Goal: Task Accomplishment & Management: Manage account settings

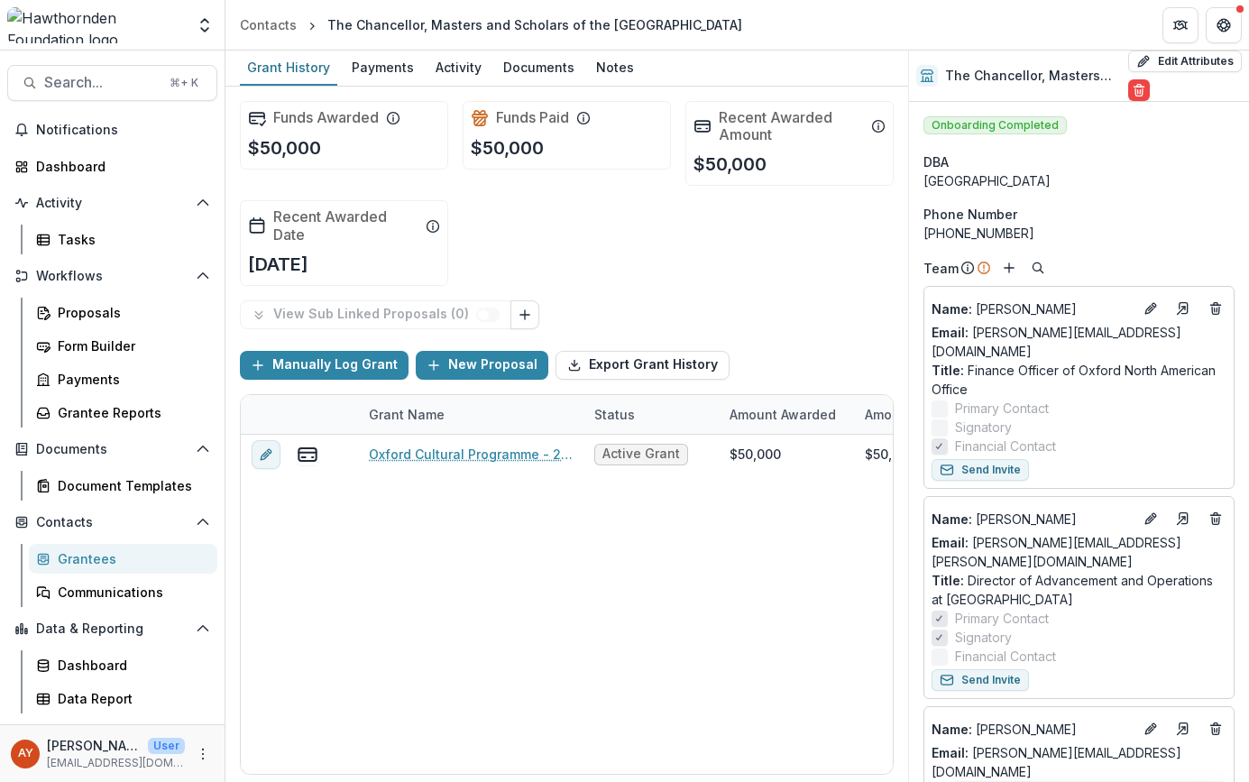
scroll to position [240, 0]
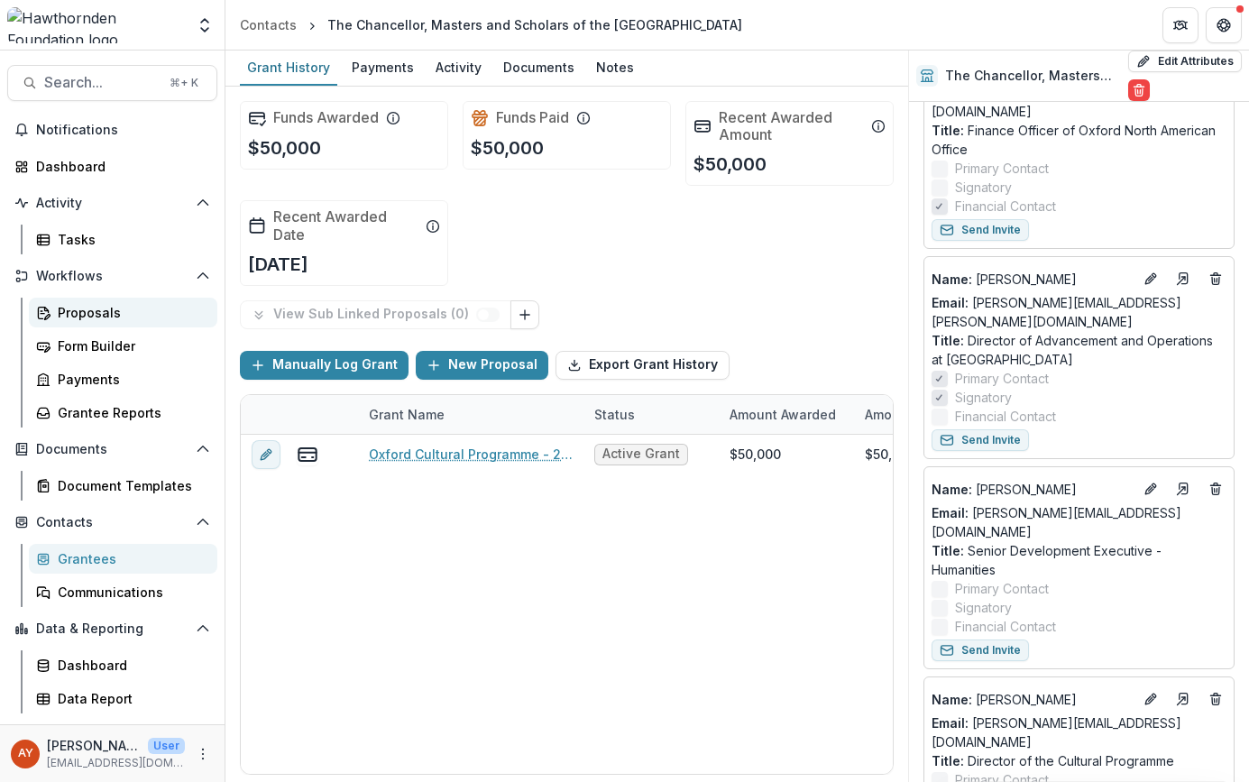
click at [95, 305] on div "Proposals" at bounding box center [130, 312] width 145 height 19
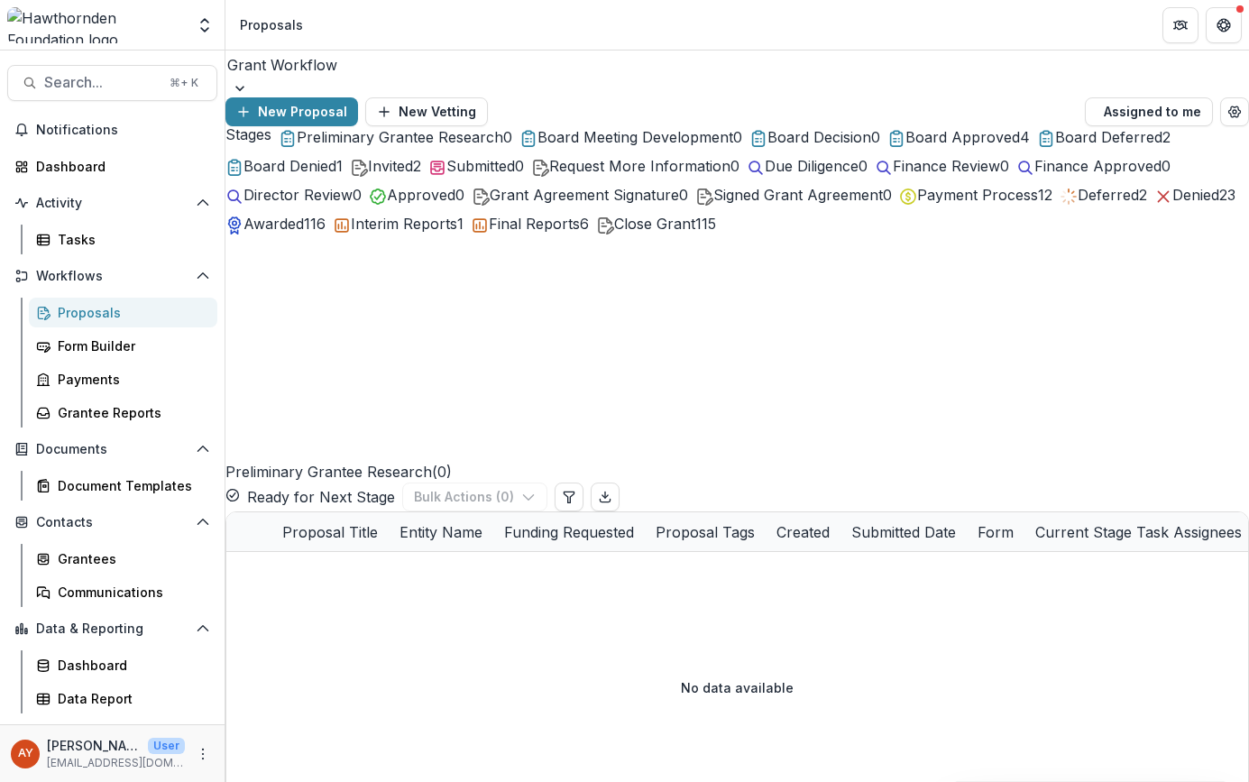
click at [917, 204] on span "Payment Process" at bounding box center [977, 195] width 121 height 18
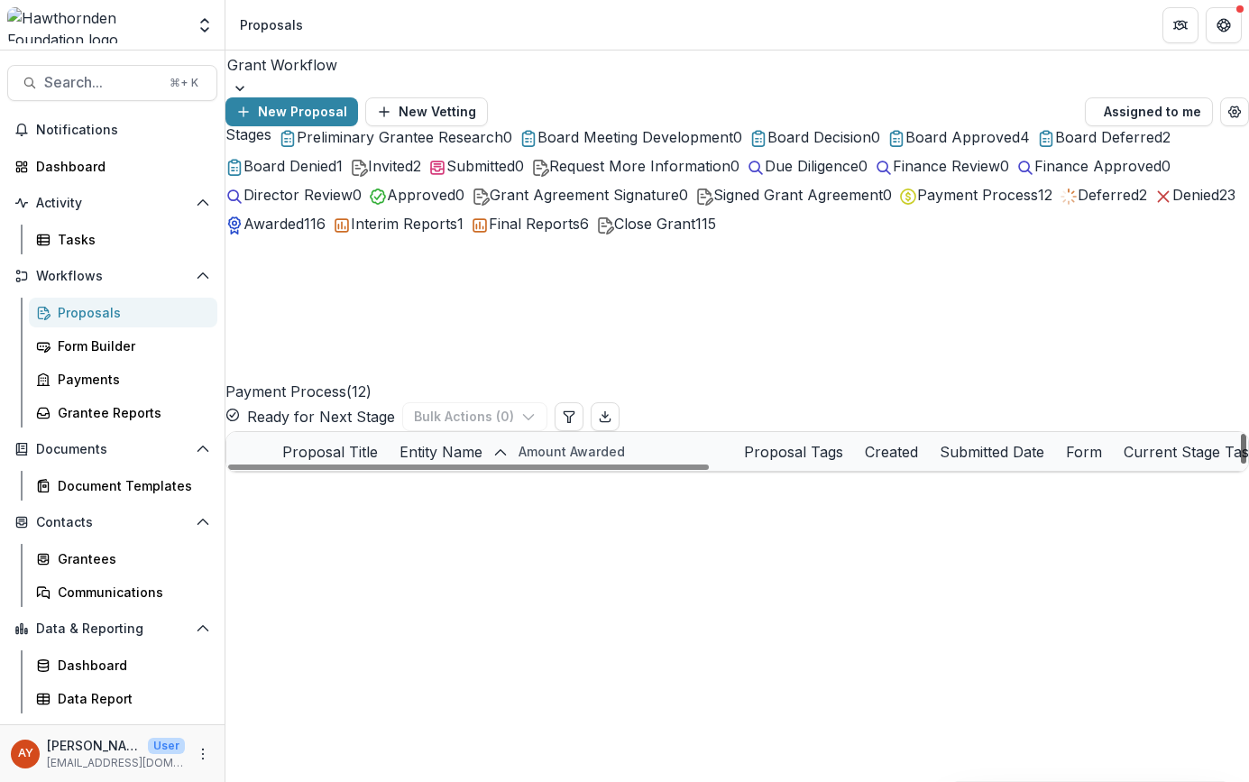
scroll to position [182, 0]
drag, startPoint x: 1232, startPoint y: 444, endPoint x: 1232, endPoint y: 567, distance: 123.5
click at [1240, 463] on div at bounding box center [1242, 449] width 5 height 30
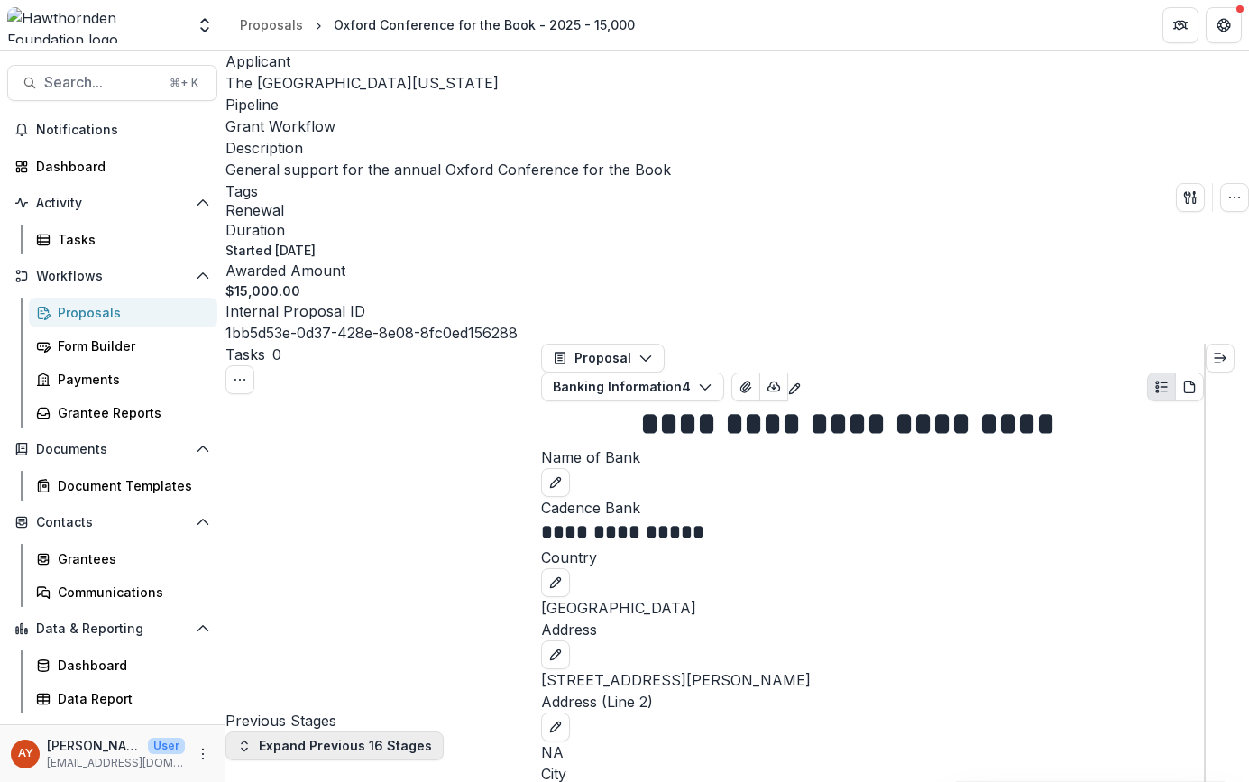
click at [406, 731] on button "Expand Previous 16 Stages" at bounding box center [334, 745] width 218 height 29
select select "**********"
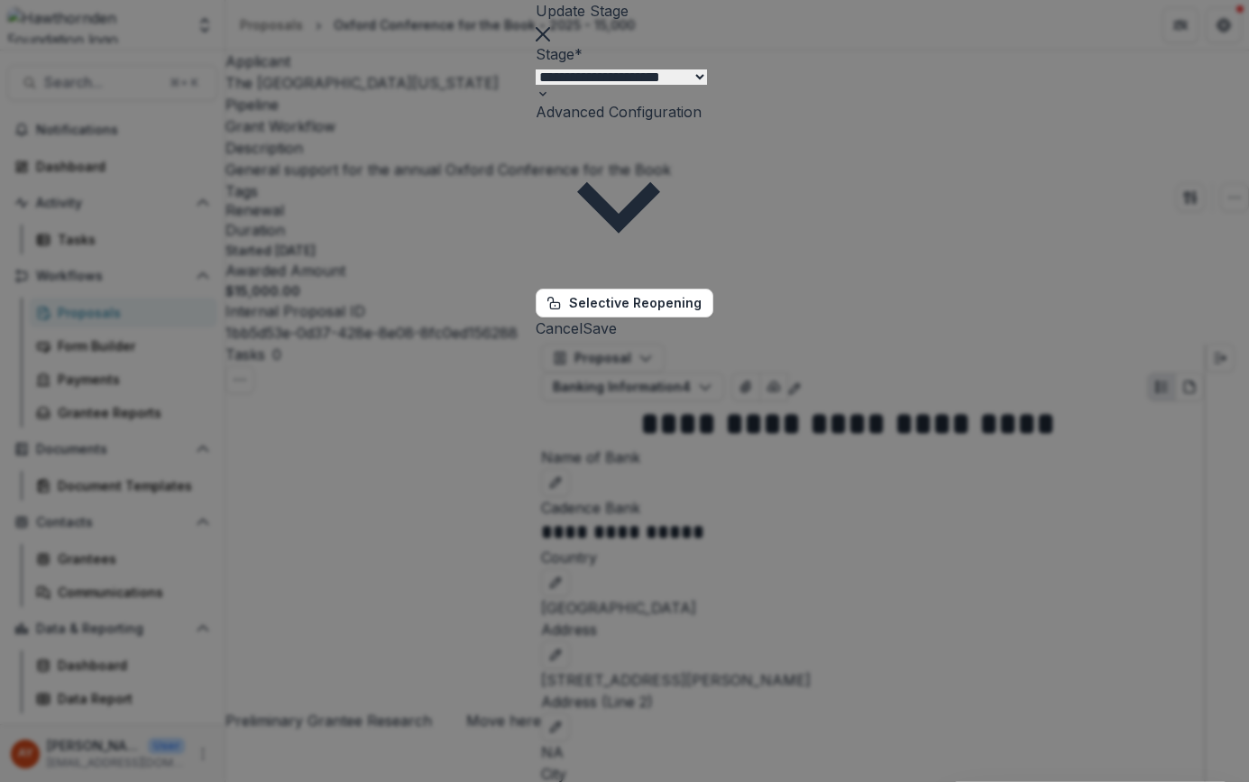
click at [617, 317] on button "Save" at bounding box center [599, 328] width 34 height 22
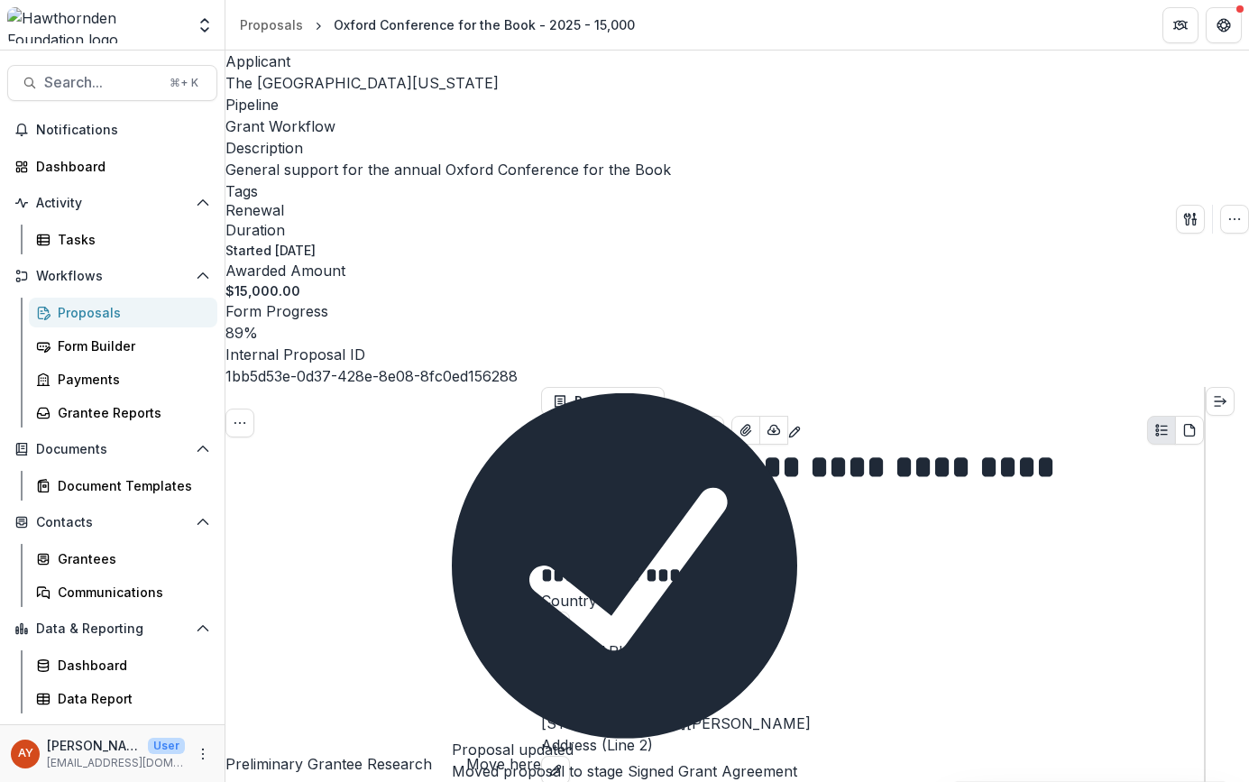
scroll to position [487, 0]
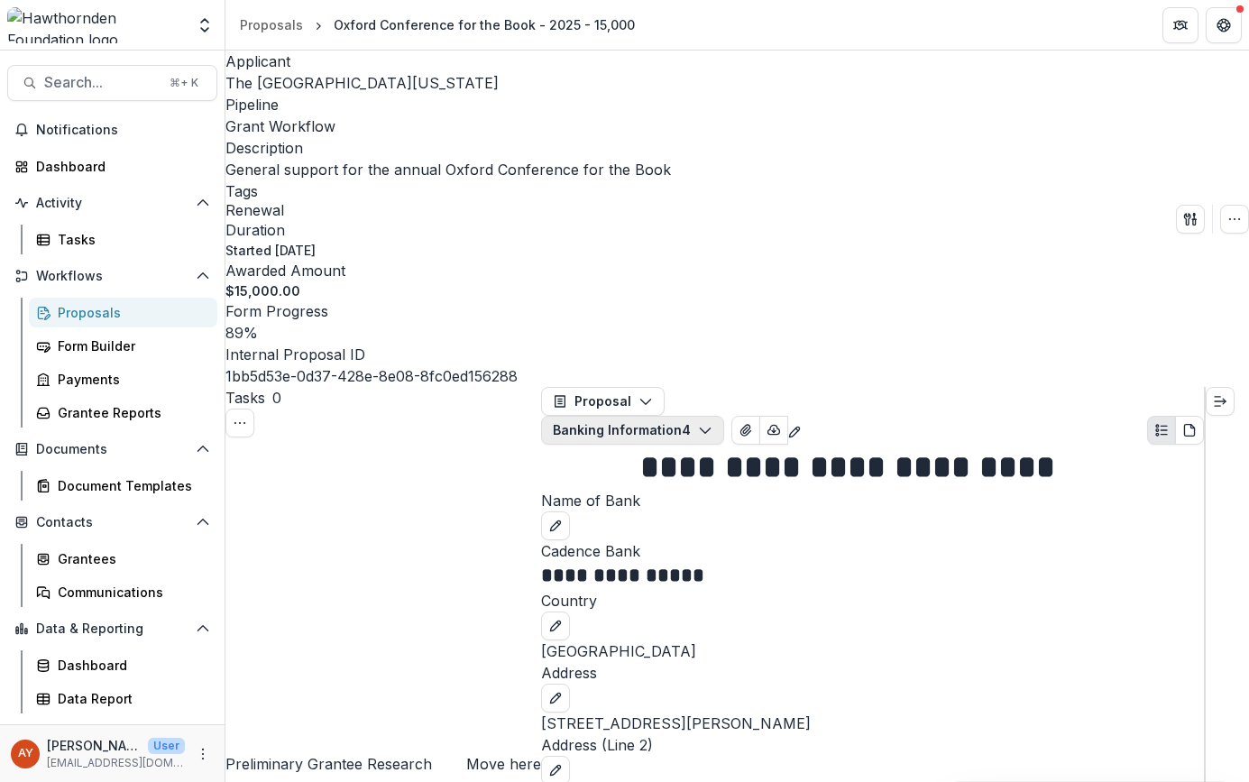
click at [724, 416] on button "Banking Information 4" at bounding box center [632, 430] width 183 height 29
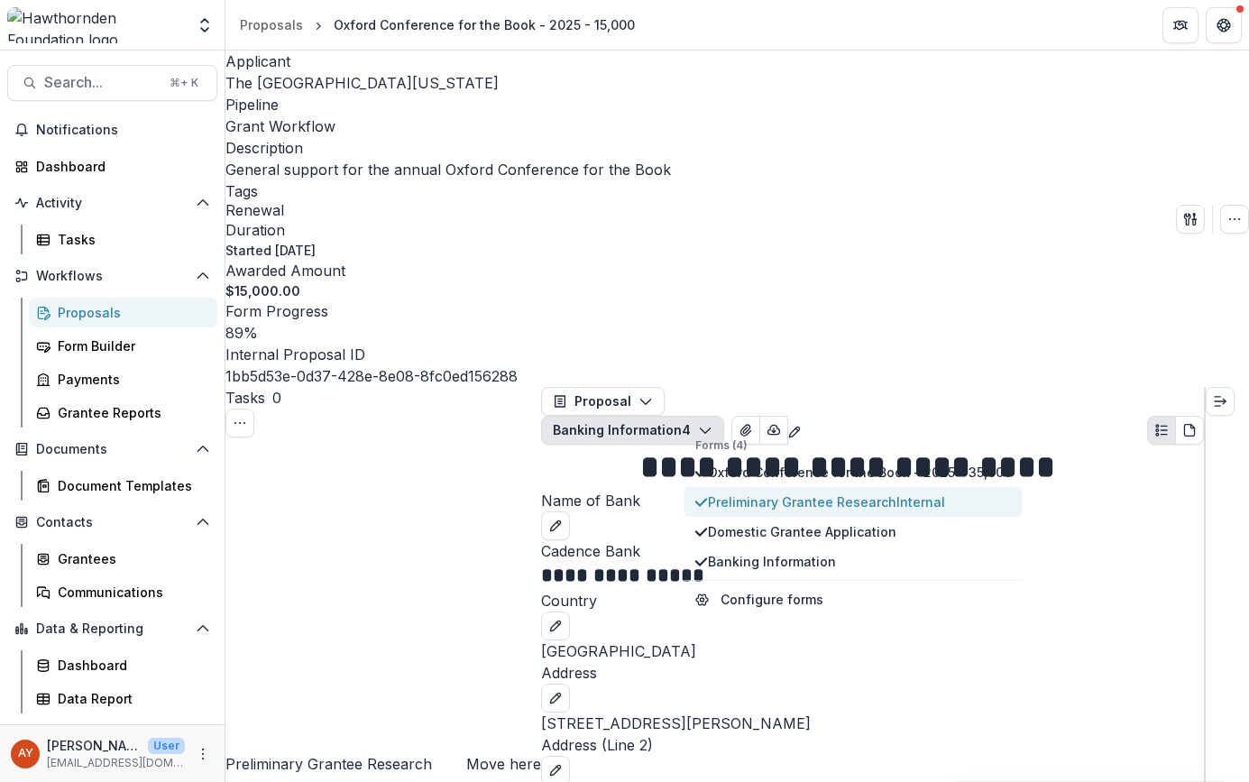
click at [840, 492] on span "Preliminary Grantee Research Internal" at bounding box center [860, 501] width 304 height 19
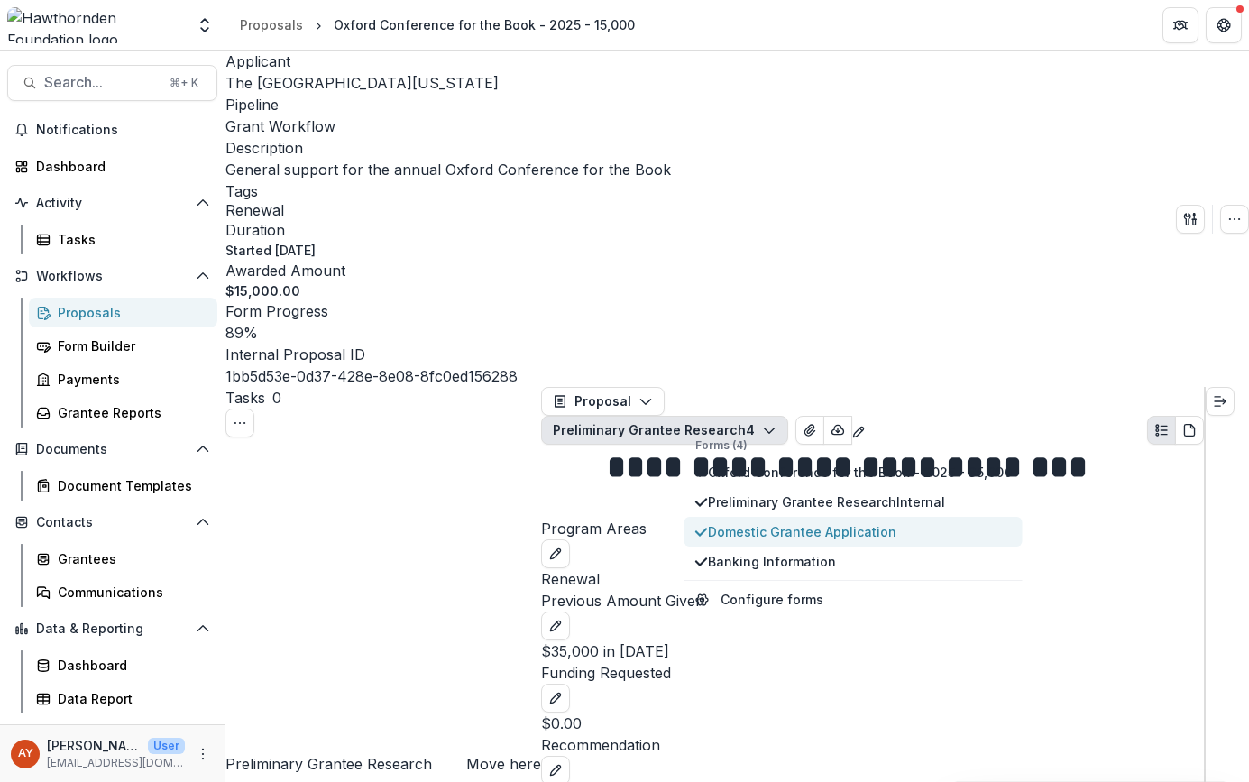
click at [839, 517] on button "Domestic Grantee Application" at bounding box center [853, 532] width 338 height 30
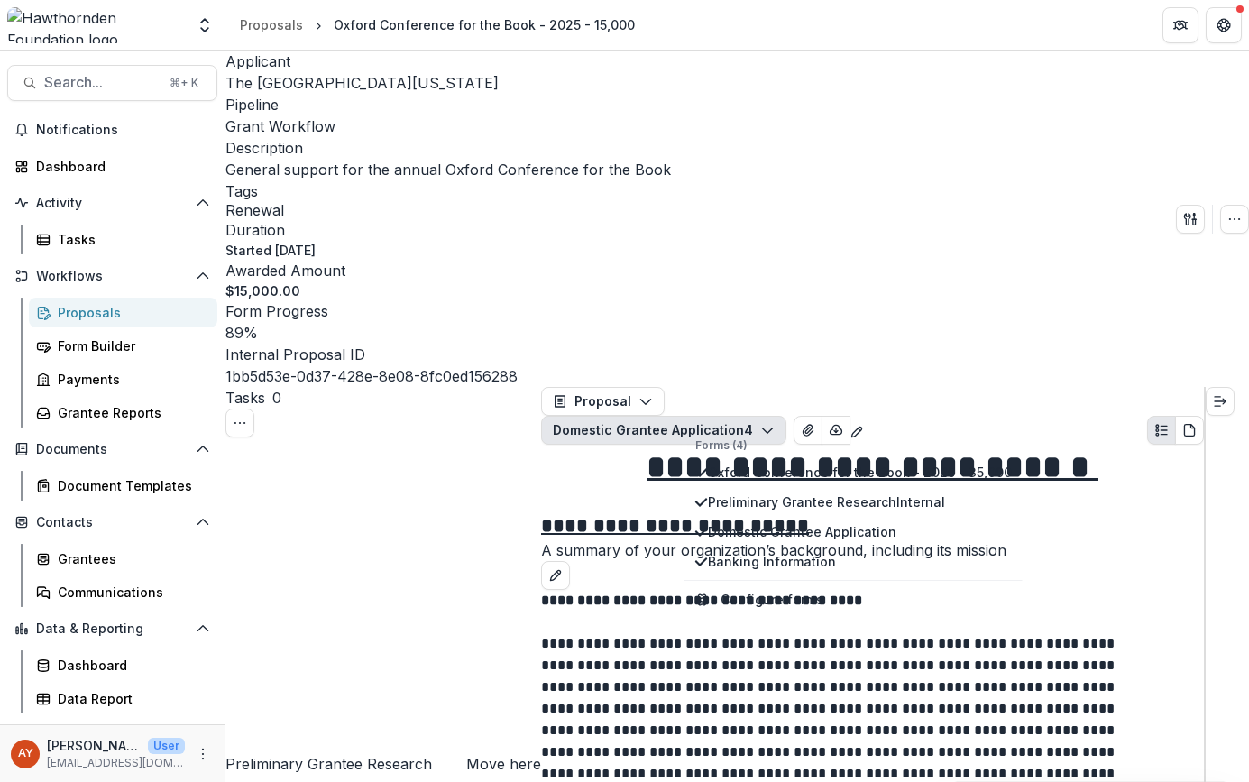
click at [982, 611] on p at bounding box center [847, 622] width 612 height 22
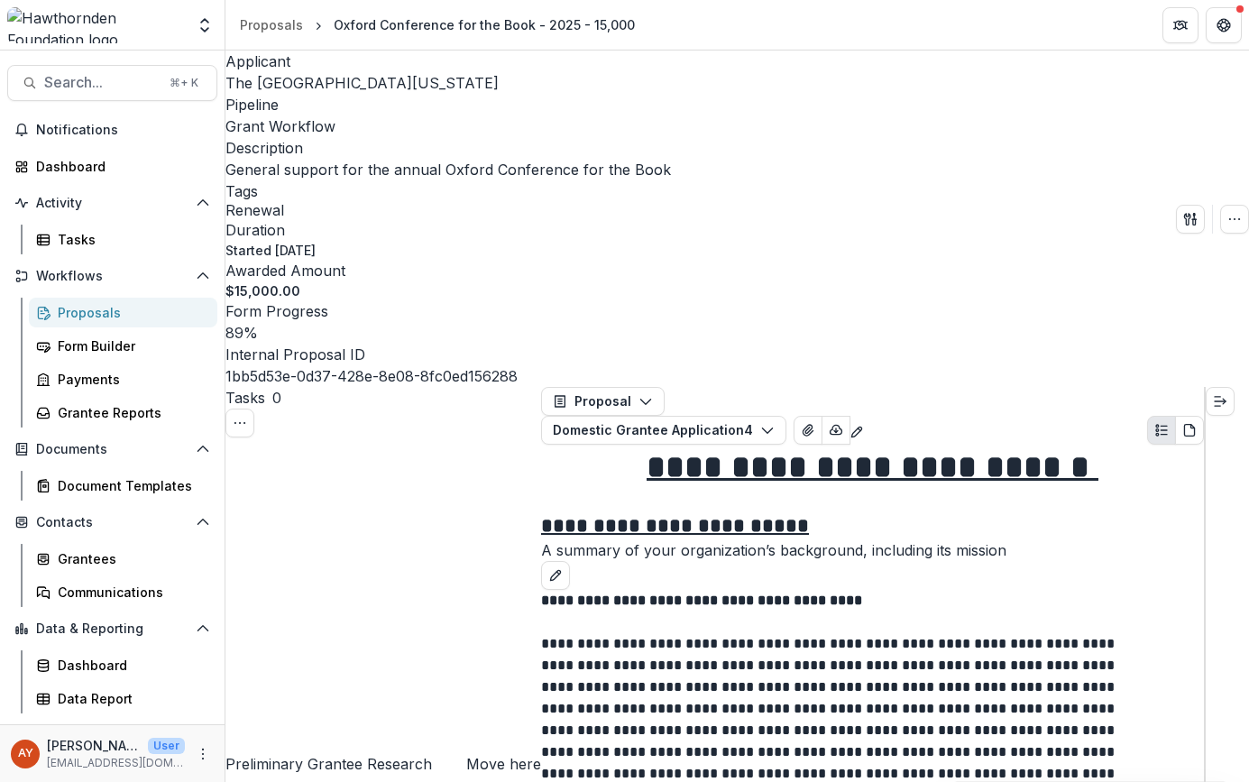
scroll to position [0, 0]
